Goal: Task Accomplishment & Management: Complete application form

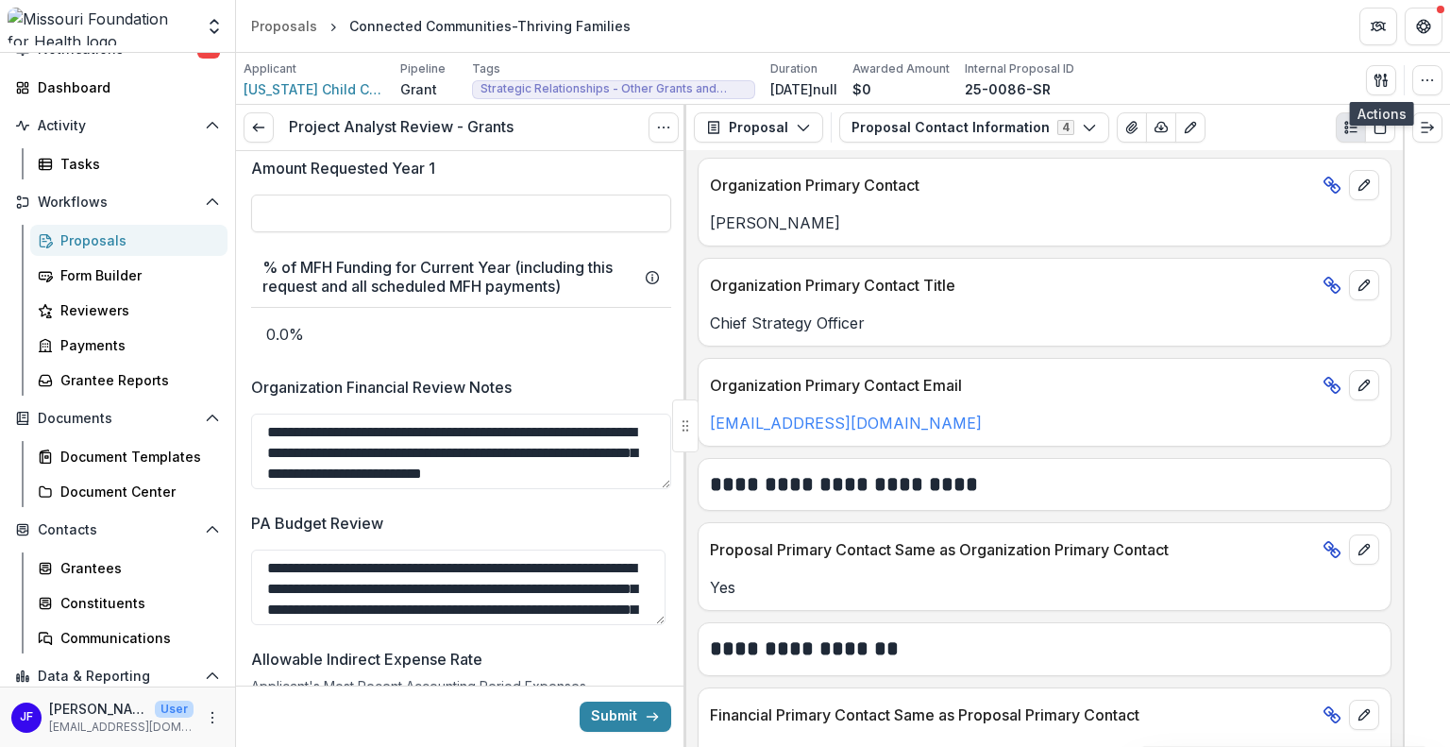
scroll to position [472, 0]
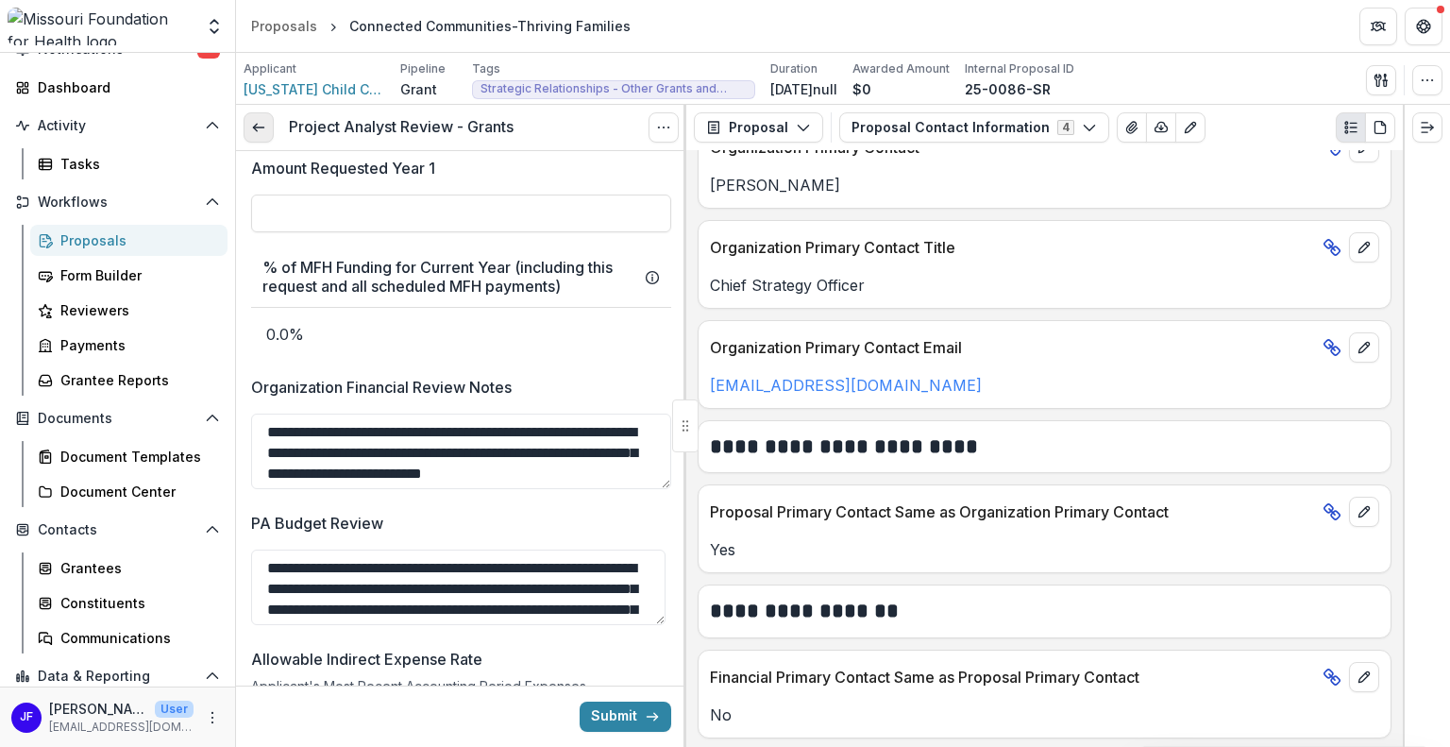
click at [258, 129] on icon at bounding box center [258, 127] width 15 height 15
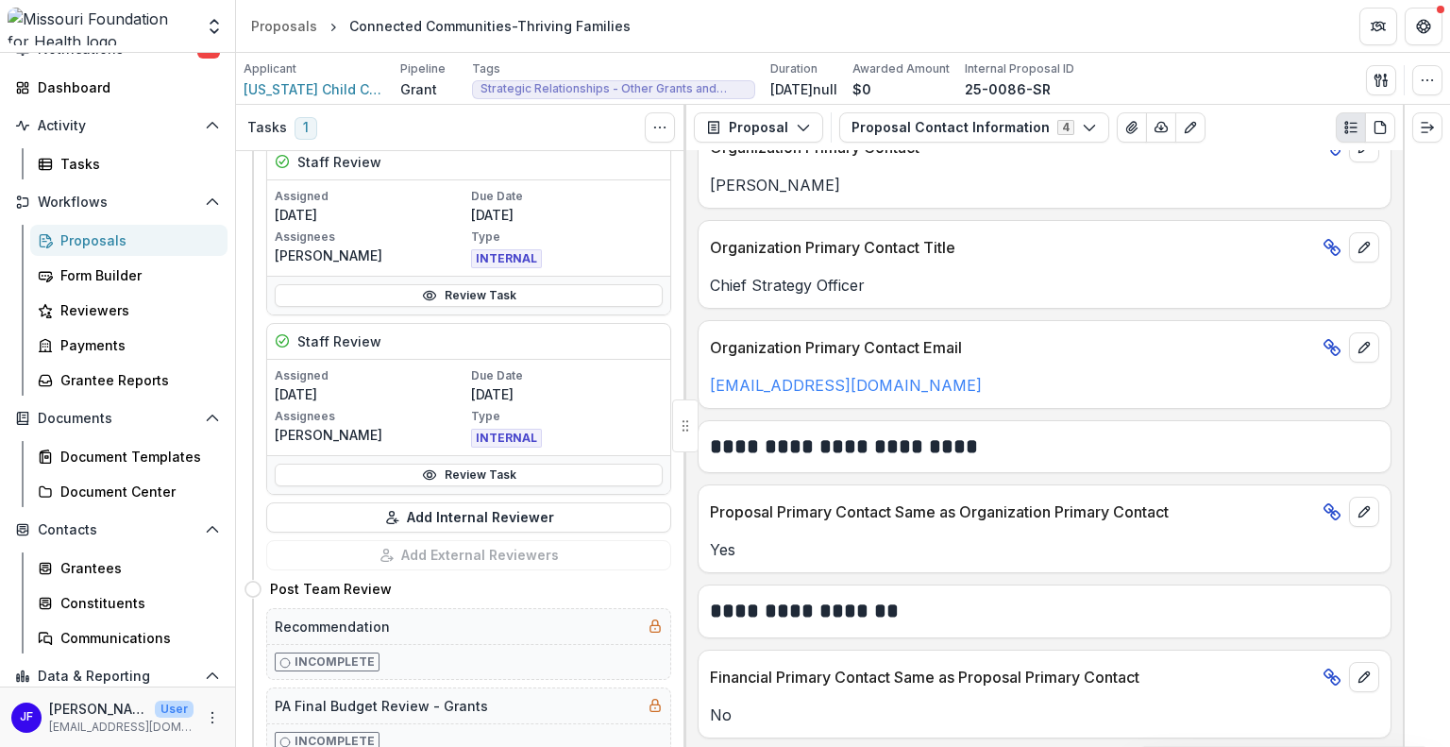
scroll to position [850, 0]
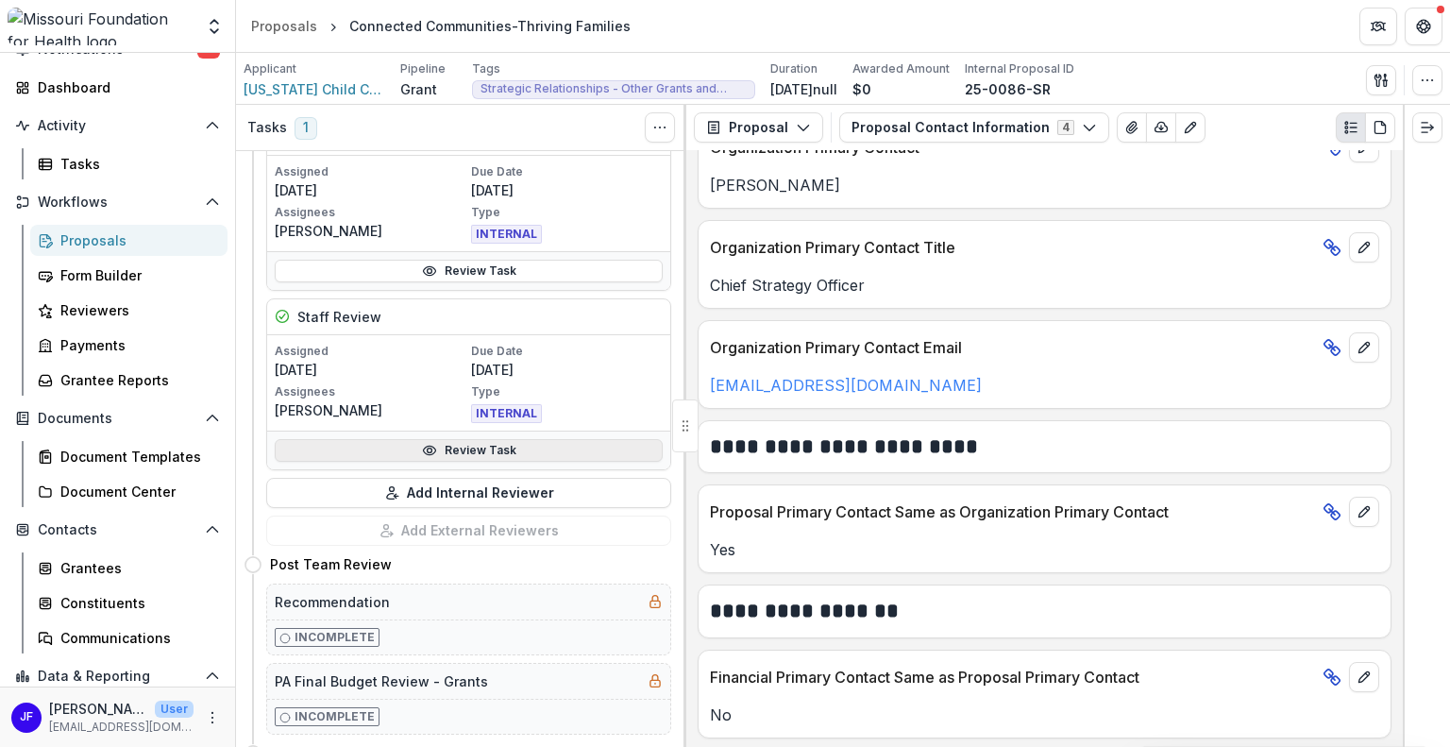
click at [434, 449] on icon at bounding box center [429, 450] width 15 height 15
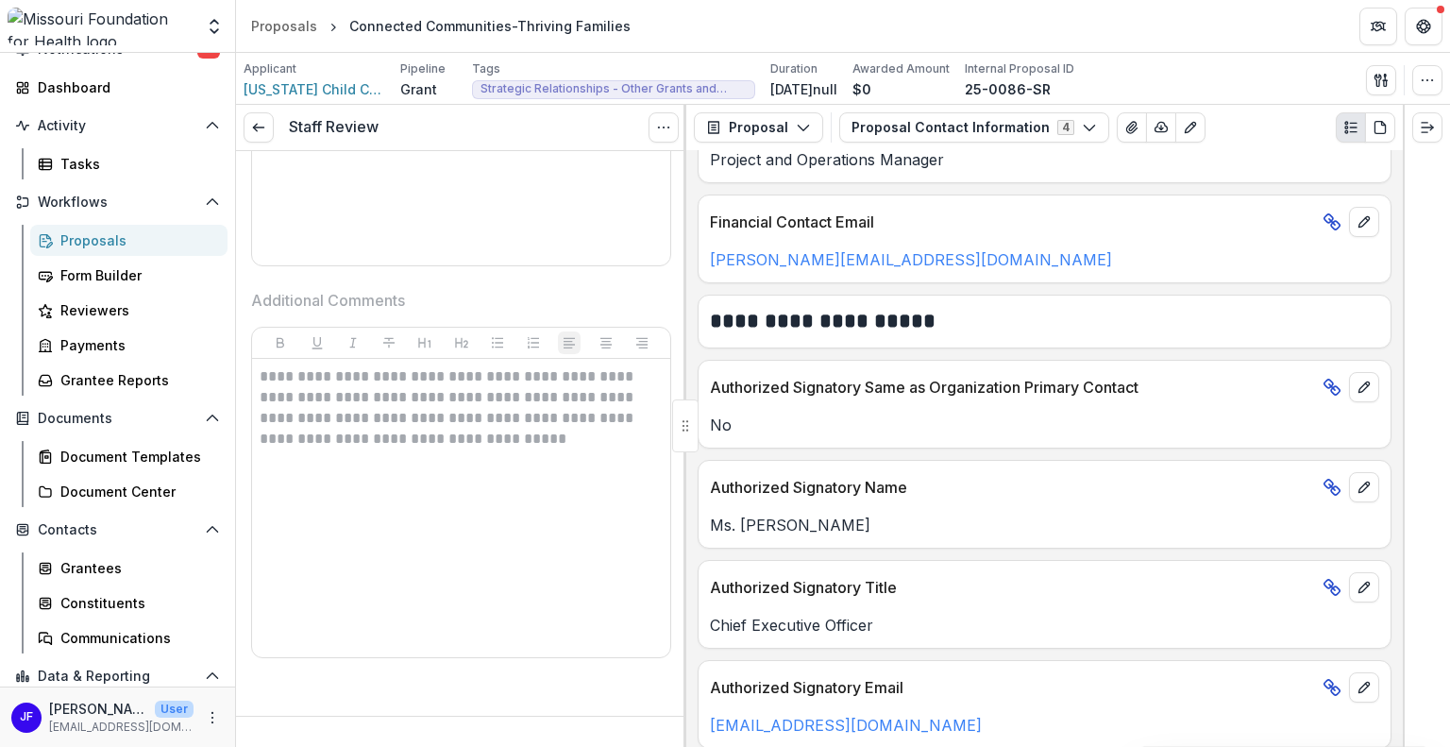
scroll to position [1254, 0]
click at [254, 124] on icon at bounding box center [258, 127] width 15 height 15
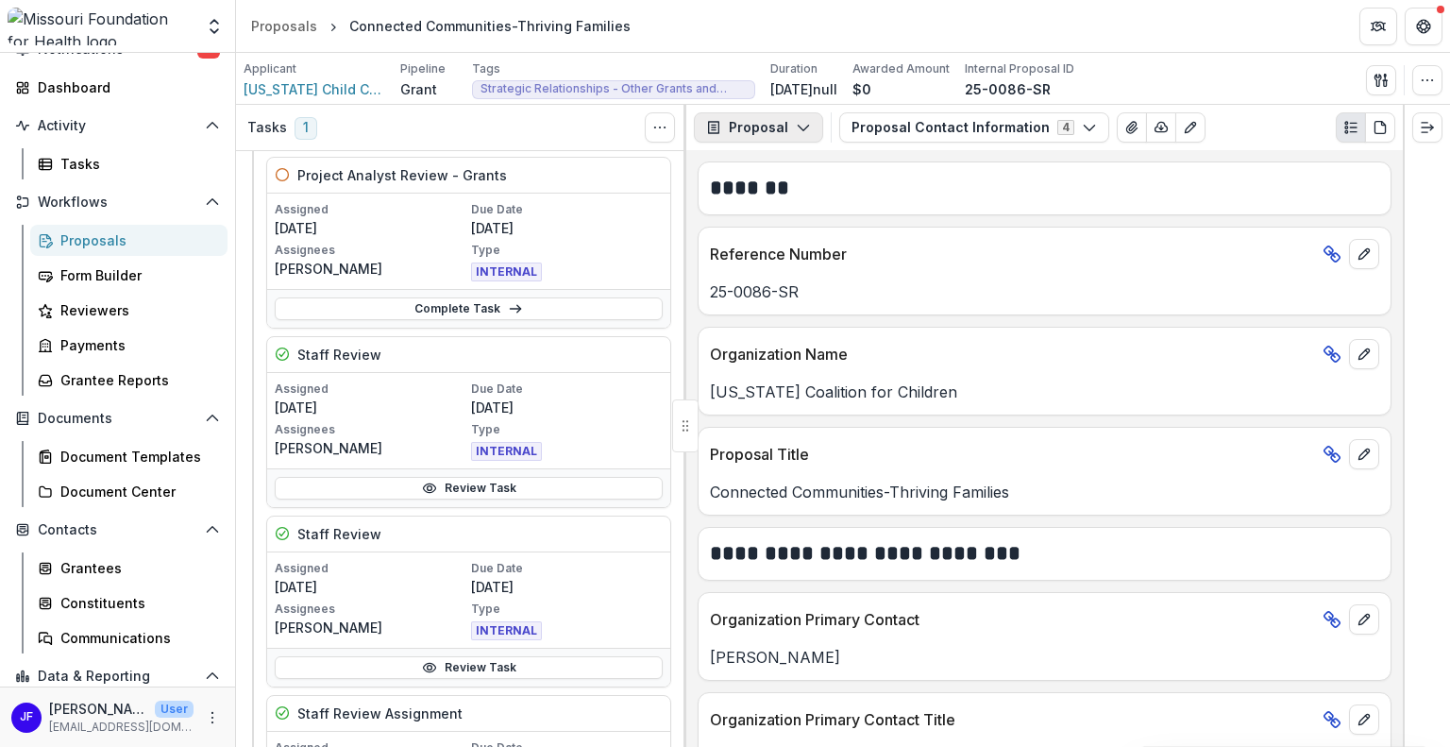
click at [799, 121] on icon "button" at bounding box center [803, 127] width 15 height 15
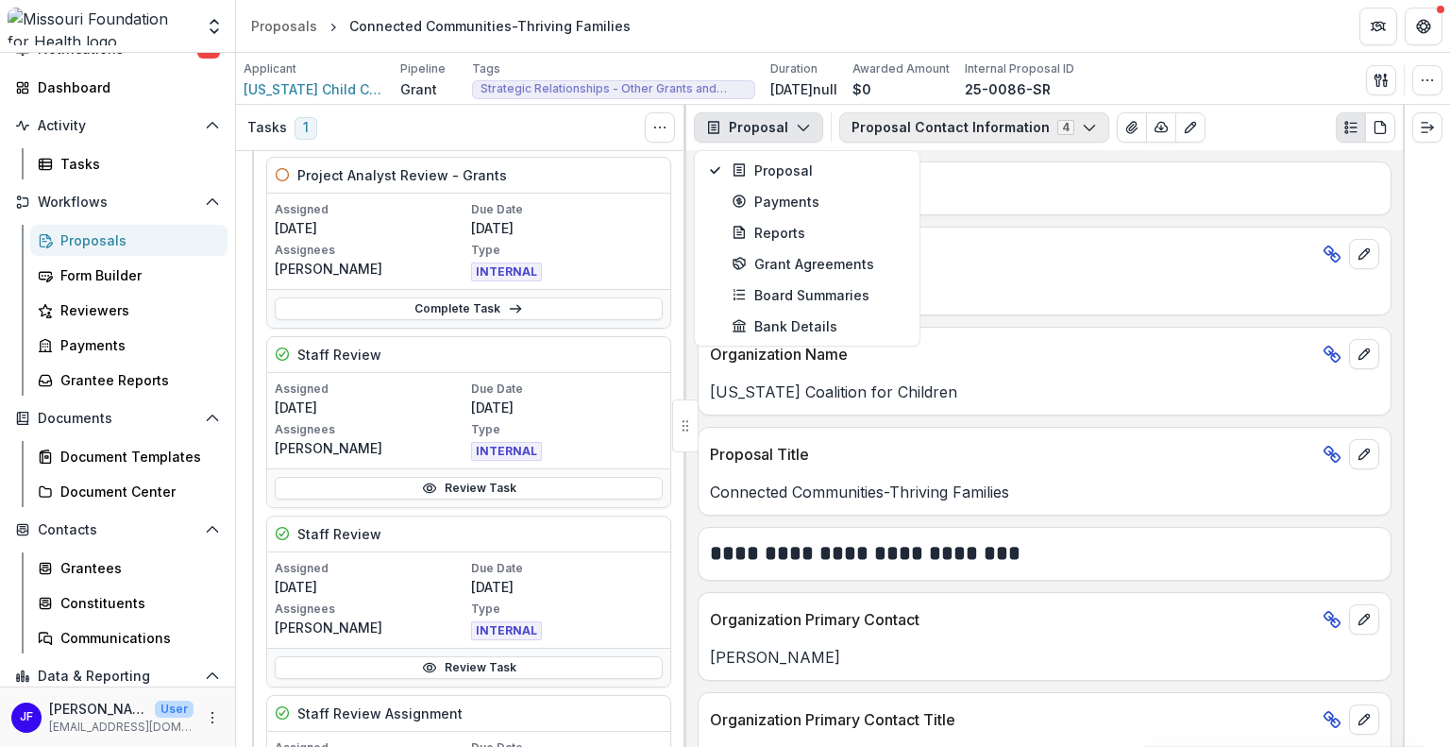
click at [882, 121] on button "Proposal Contact Information 4" at bounding box center [974, 127] width 270 height 30
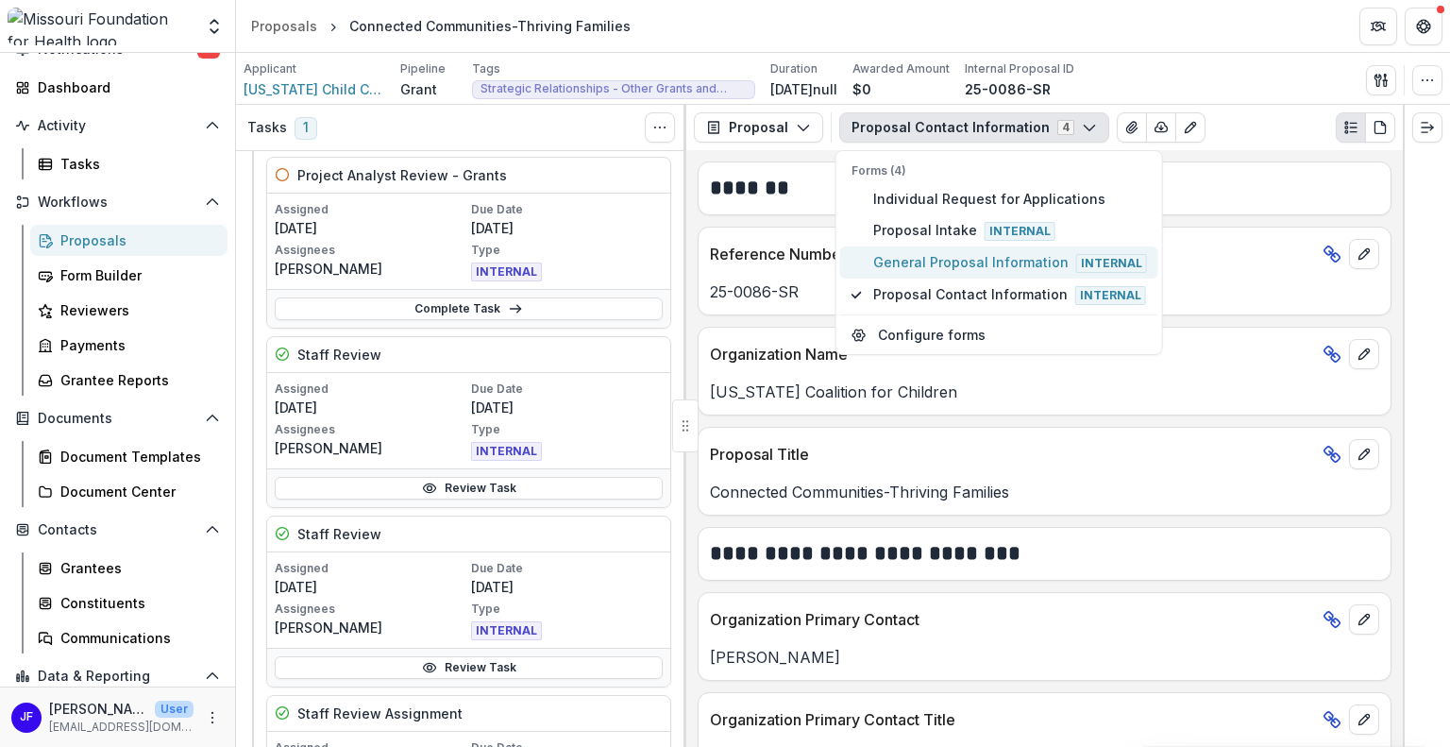
click at [899, 261] on span "General Proposal Information Internal" at bounding box center [1010, 262] width 274 height 21
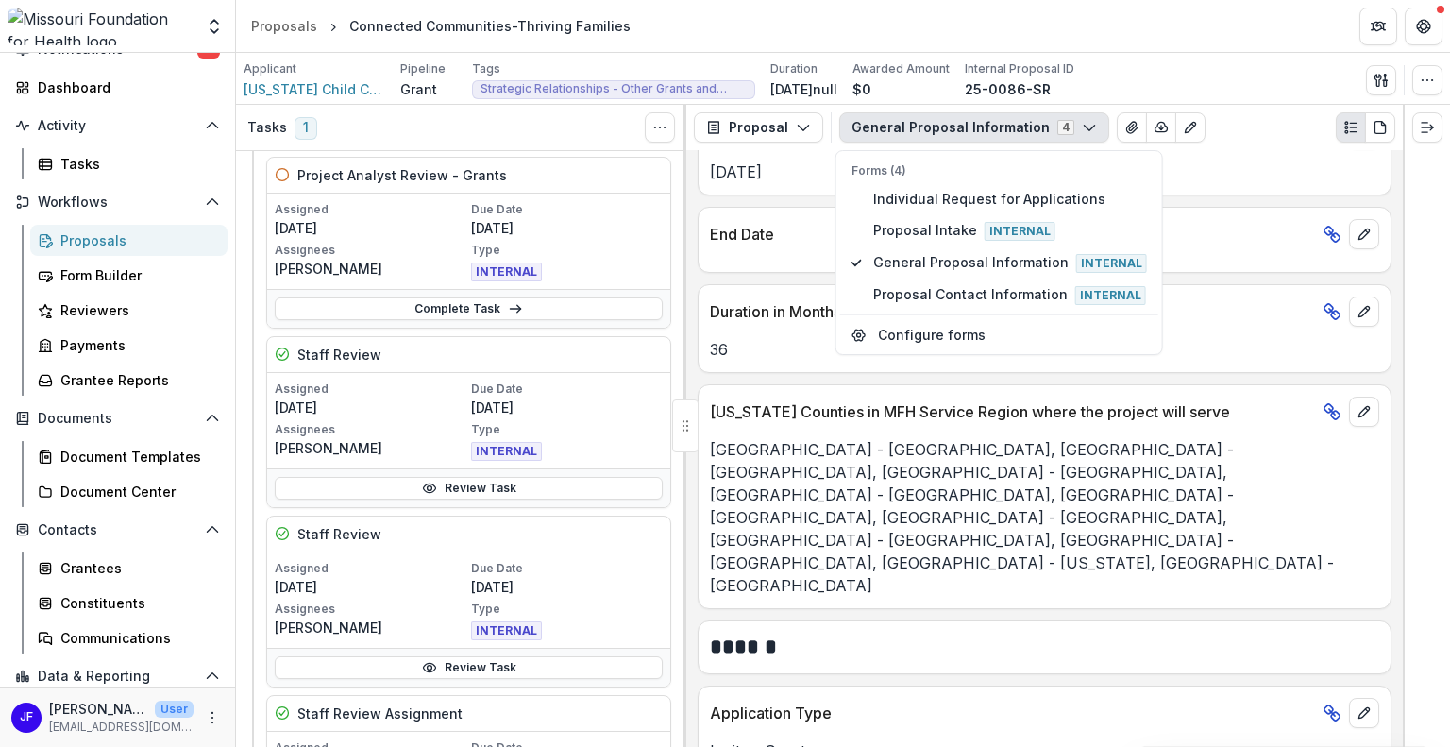
scroll to position [1605, 0]
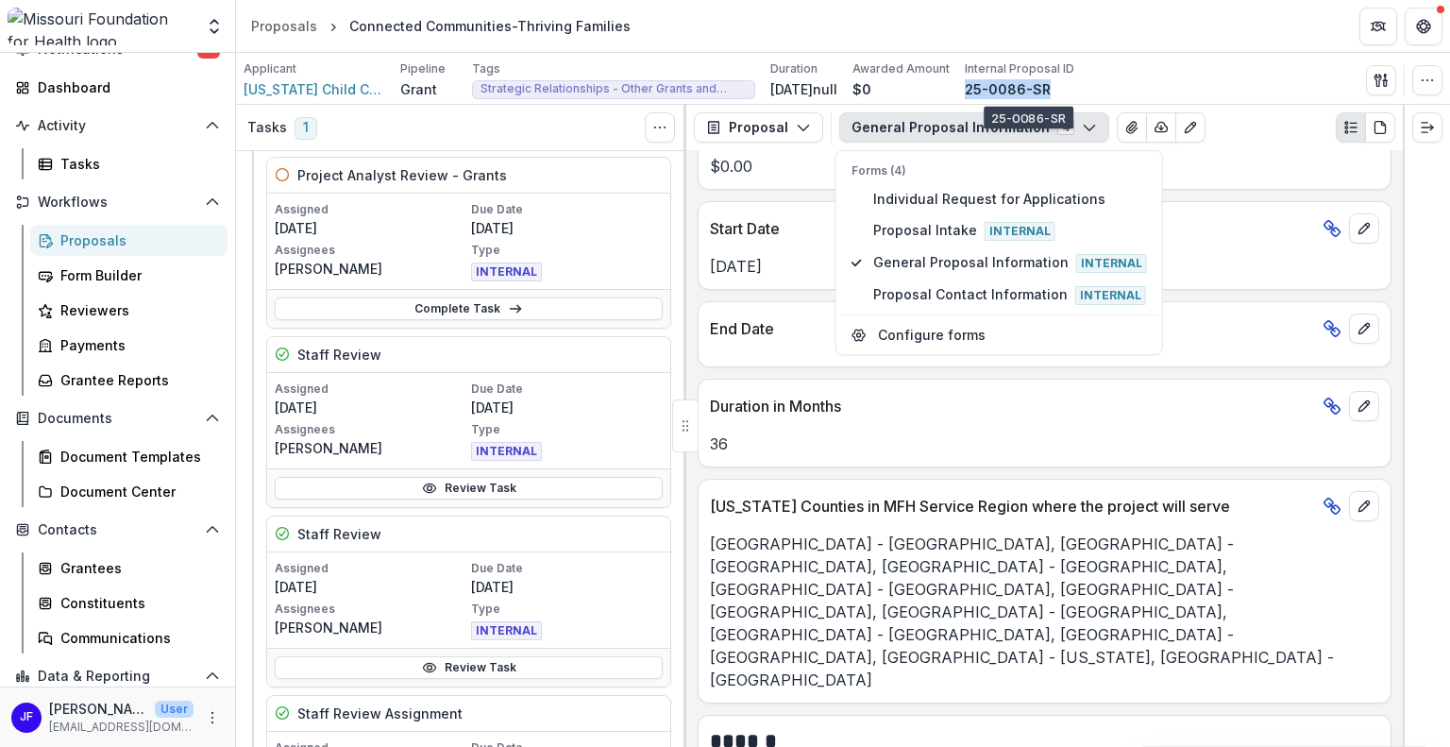
drag, startPoint x: 1070, startPoint y: 82, endPoint x: 987, endPoint y: 88, distance: 83.3
click at [987, 88] on div "Applicant [US_STATE] Child Care Association Pipeline Grant Tags Strategic Relat…" at bounding box center [659, 79] width 831 height 39
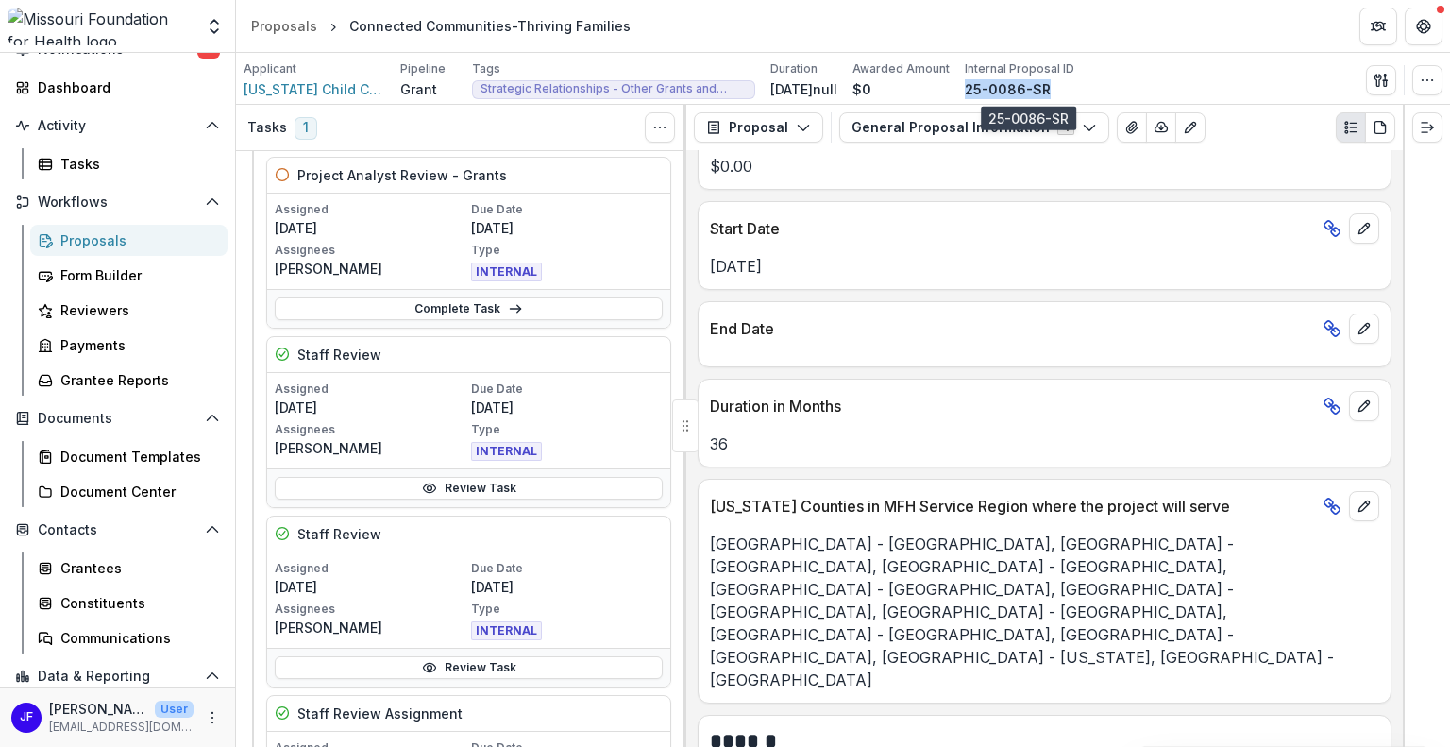
copy p "25-0086-SR"
click at [540, 306] on link "Complete Task" at bounding box center [469, 308] width 388 height 23
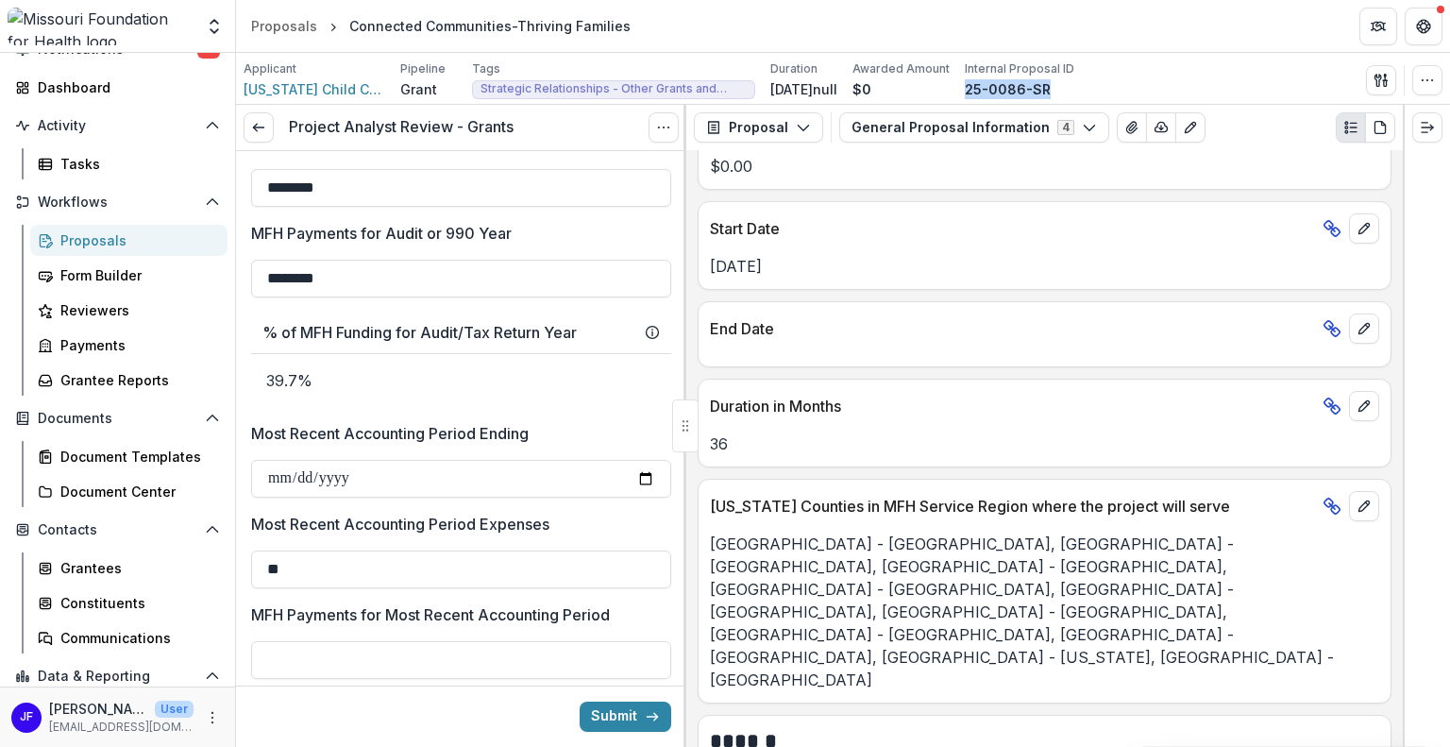
scroll to position [1885, 0]
